Goal: Transaction & Acquisition: Book appointment/travel/reservation

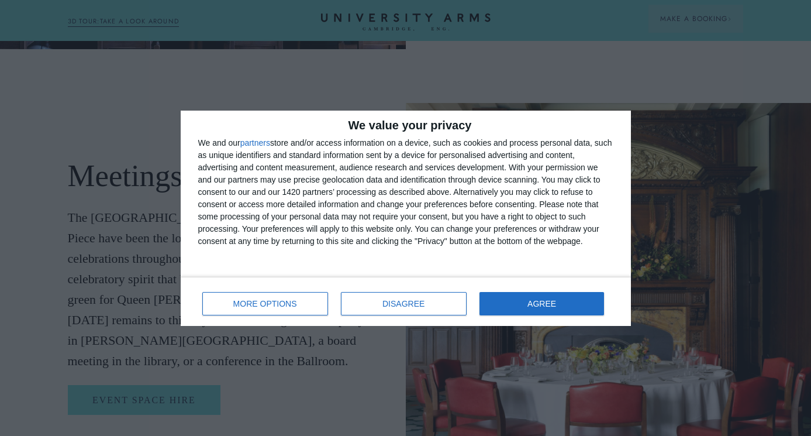
scroll to position [2231, 0]
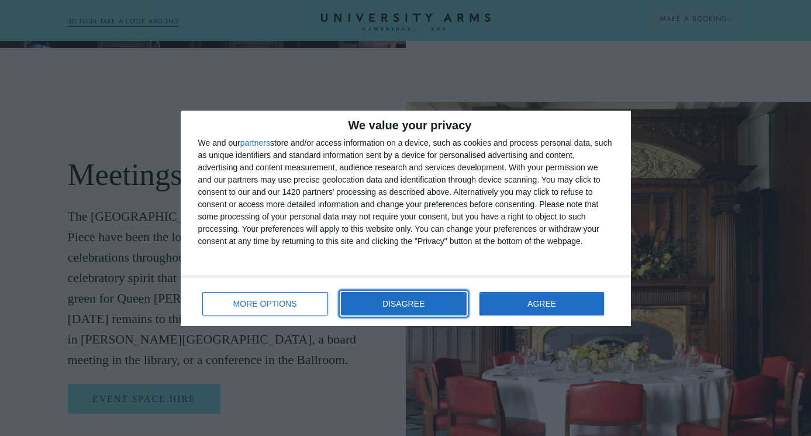
click at [414, 302] on span "DISAGREE" at bounding box center [404, 304] width 42 height 8
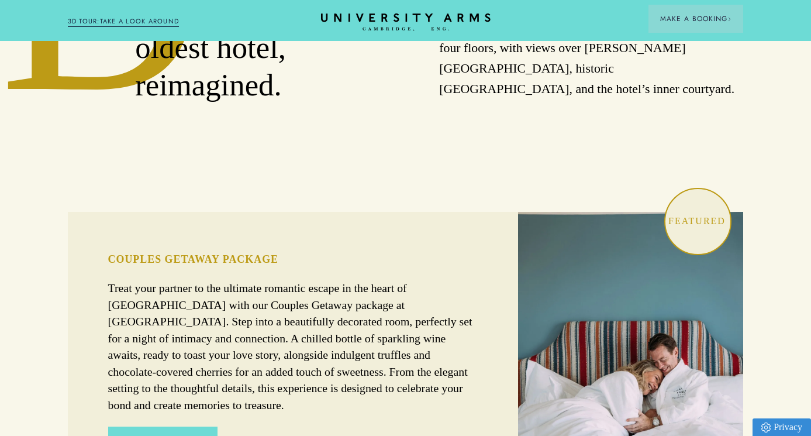
scroll to position [0, 0]
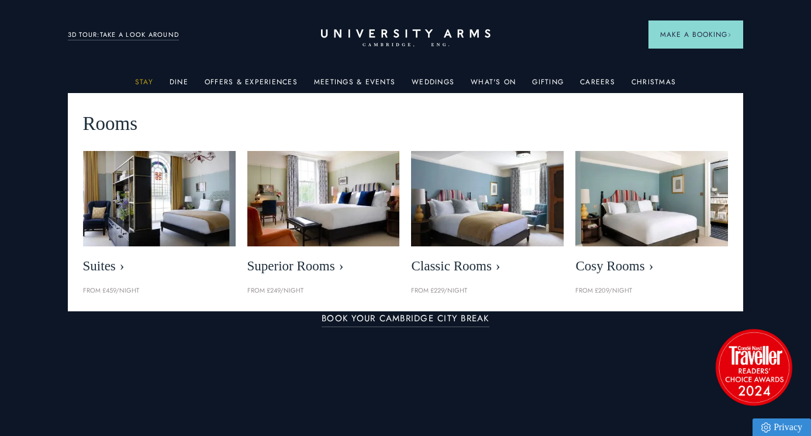
click at [148, 81] on link "Stay" at bounding box center [144, 85] width 18 height 15
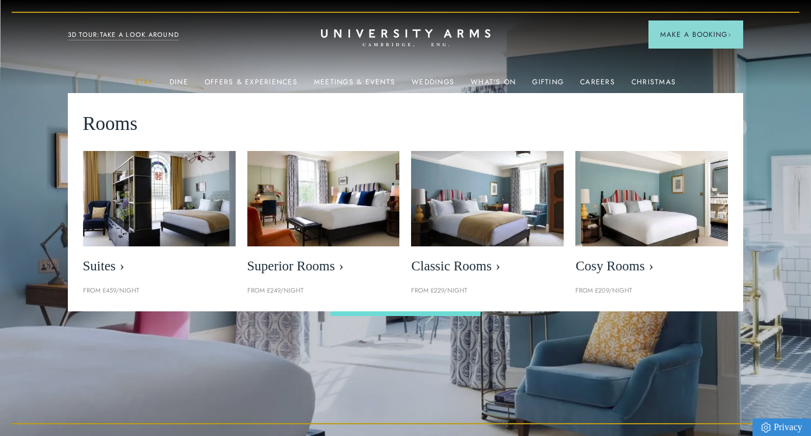
click at [148, 81] on link "Stay" at bounding box center [144, 85] width 18 height 15
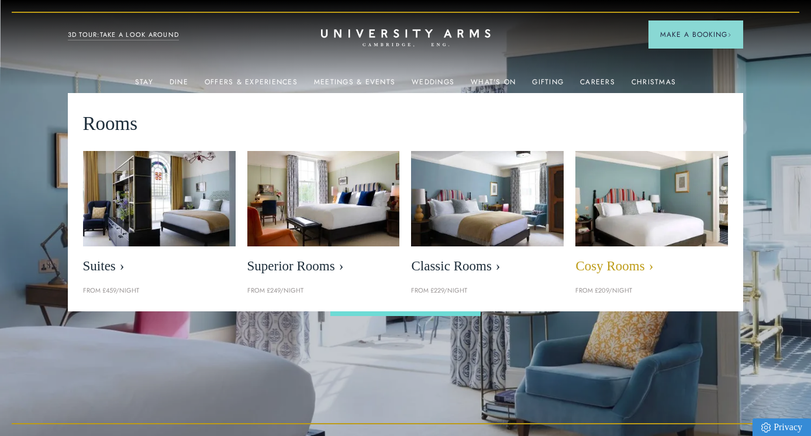
click at [621, 230] on img at bounding box center [653, 199] width 176 height 110
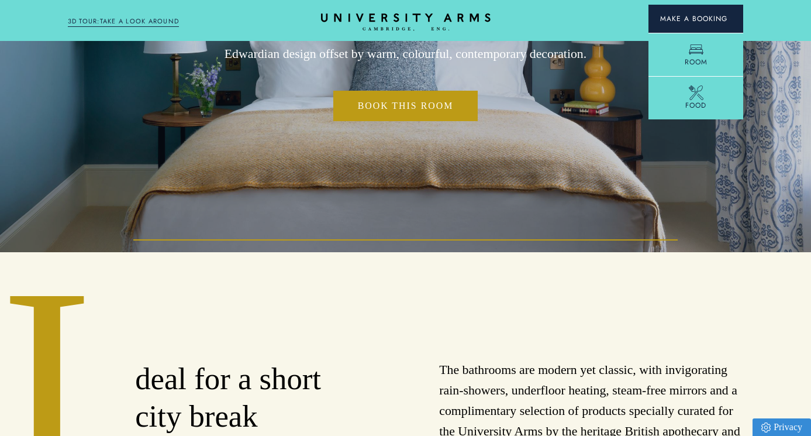
scroll to position [185, 0]
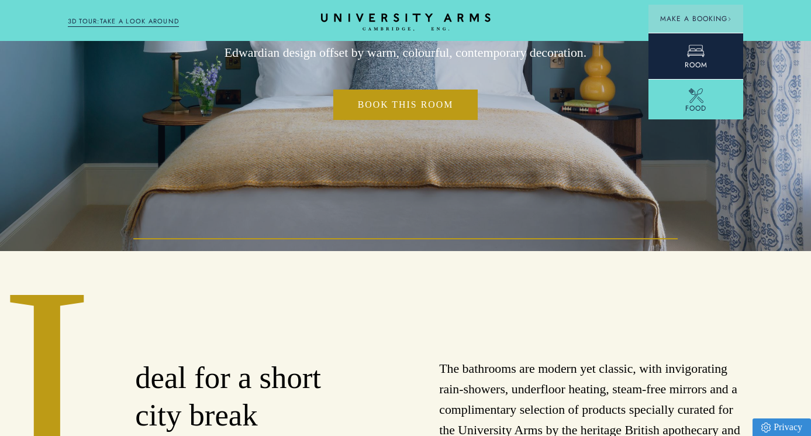
click at [697, 60] on span "Room" at bounding box center [696, 65] width 23 height 11
